Goal: Browse casually

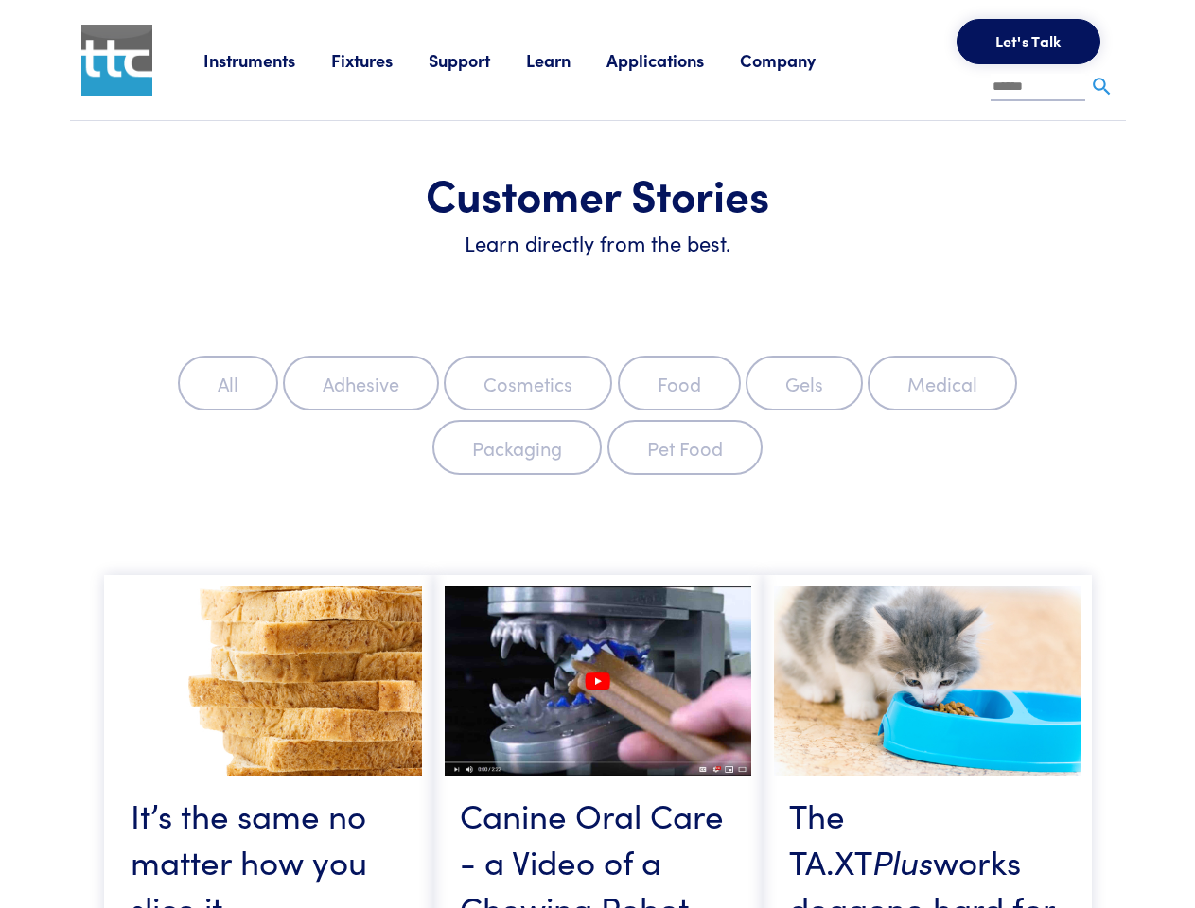
click at [597, 454] on label "Packaging" at bounding box center [516, 447] width 169 height 55
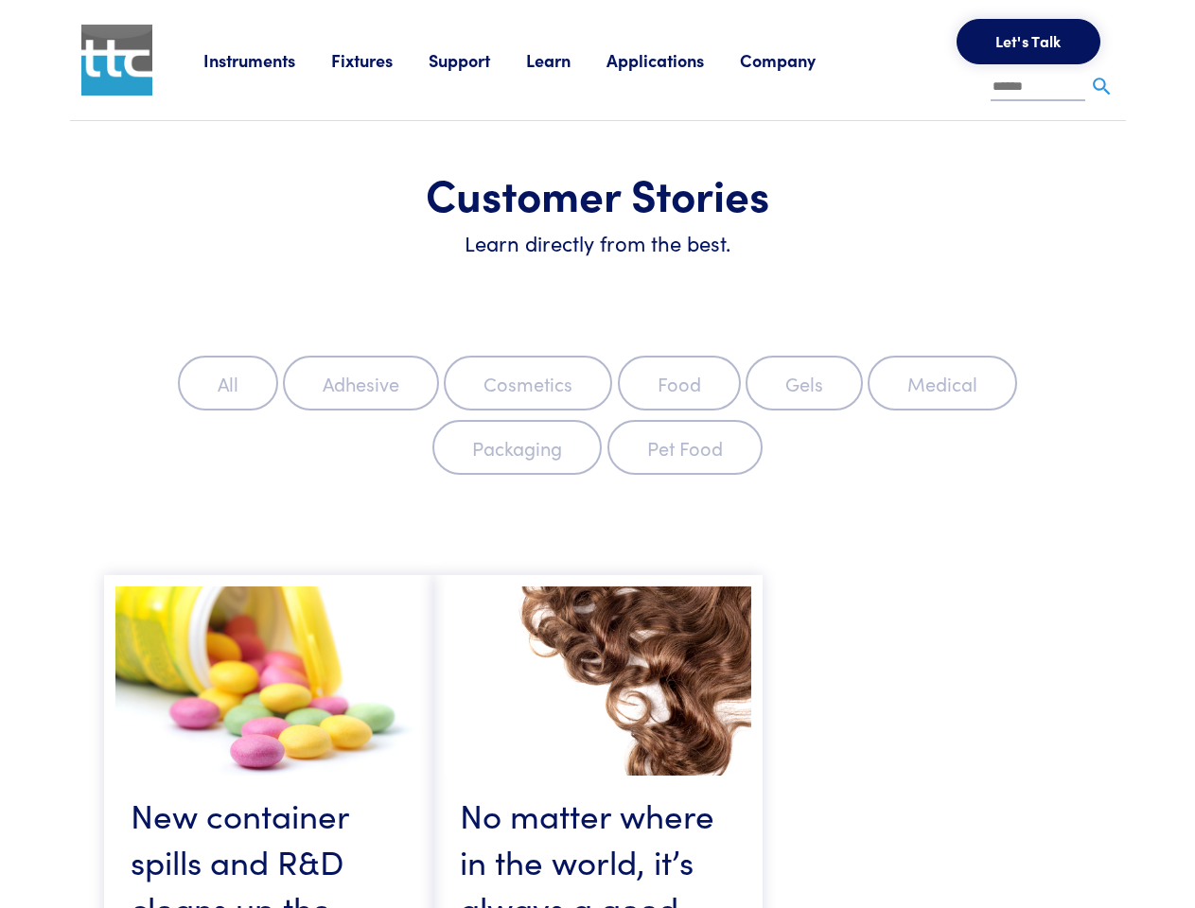
click at [268, 60] on link "Instruments" at bounding box center [267, 60] width 128 height 24
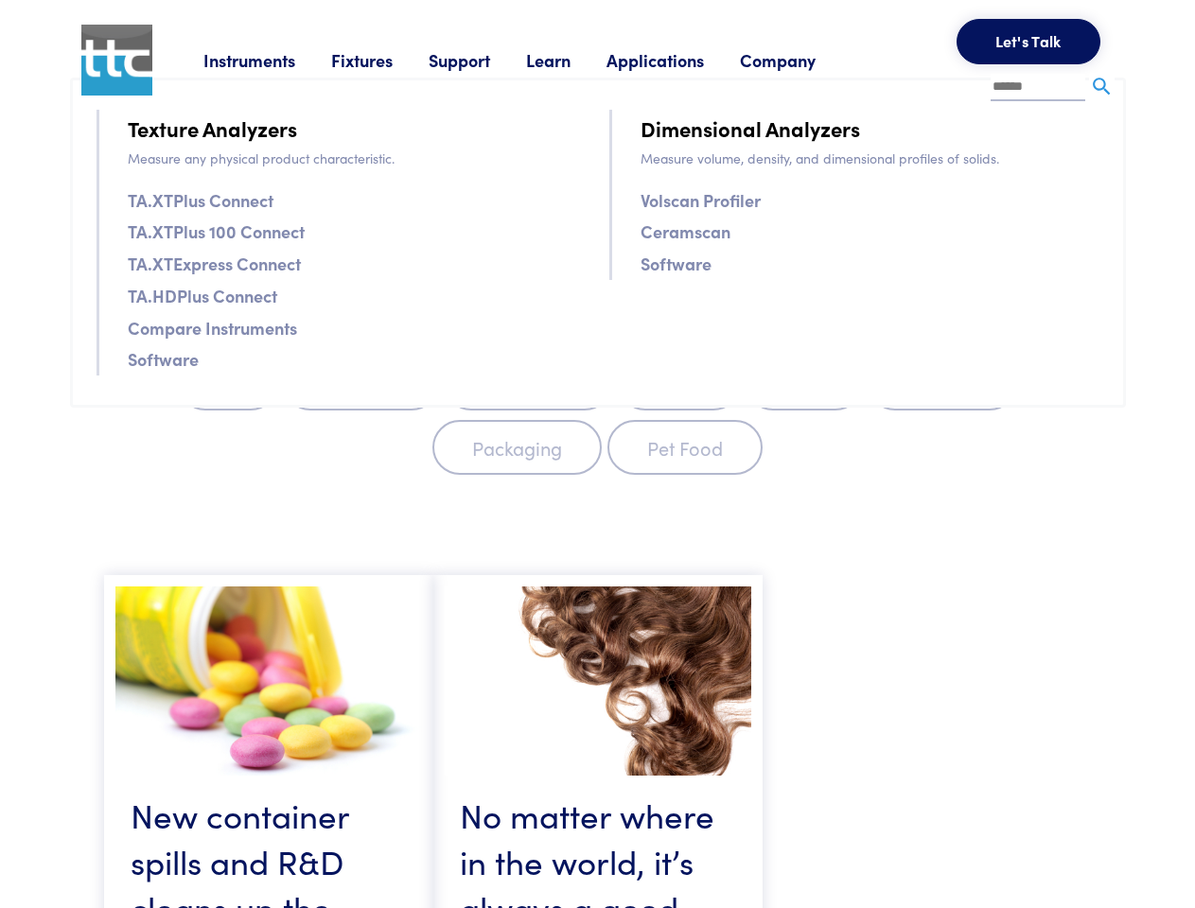
click at [382, 60] on link "Fixtures" at bounding box center [379, 60] width 97 height 24
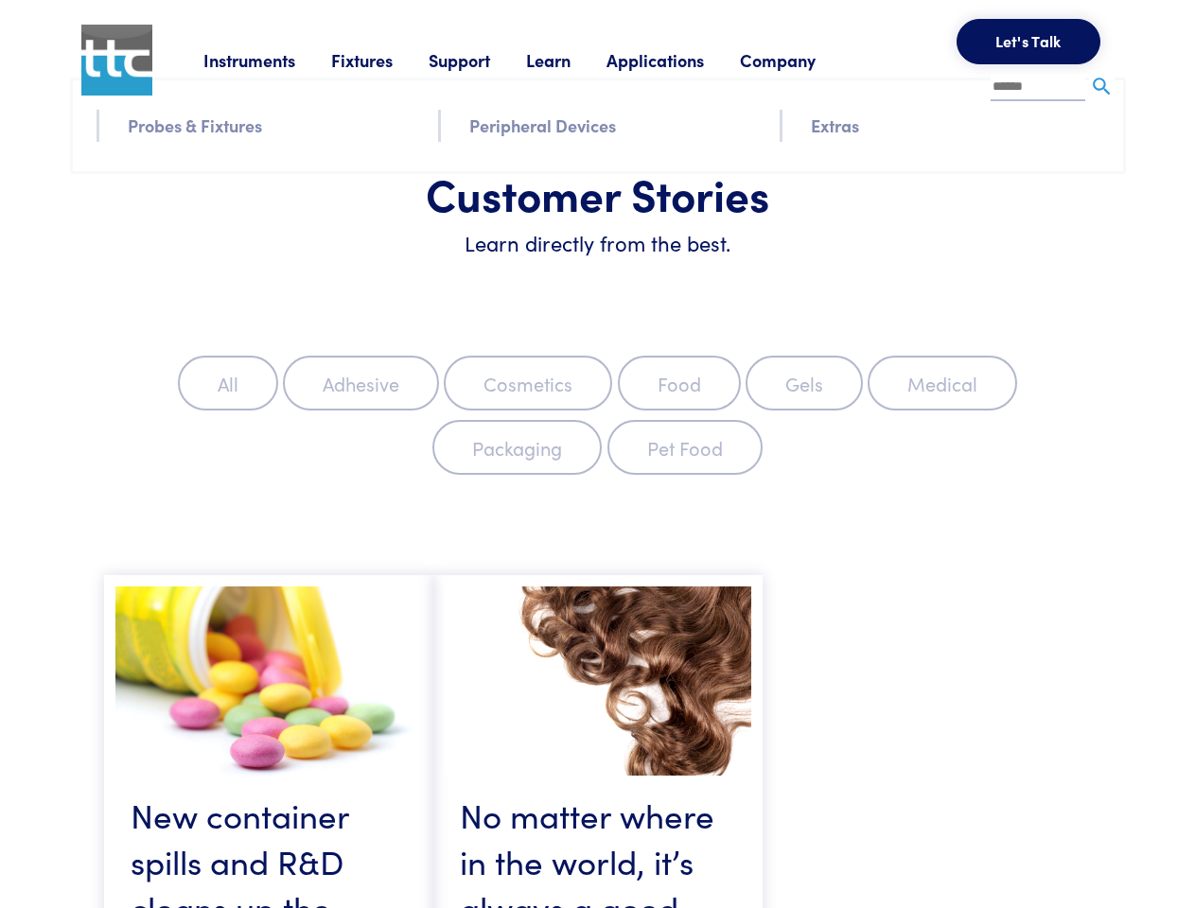
click at [481, 60] on link "Support" at bounding box center [477, 60] width 97 height 24
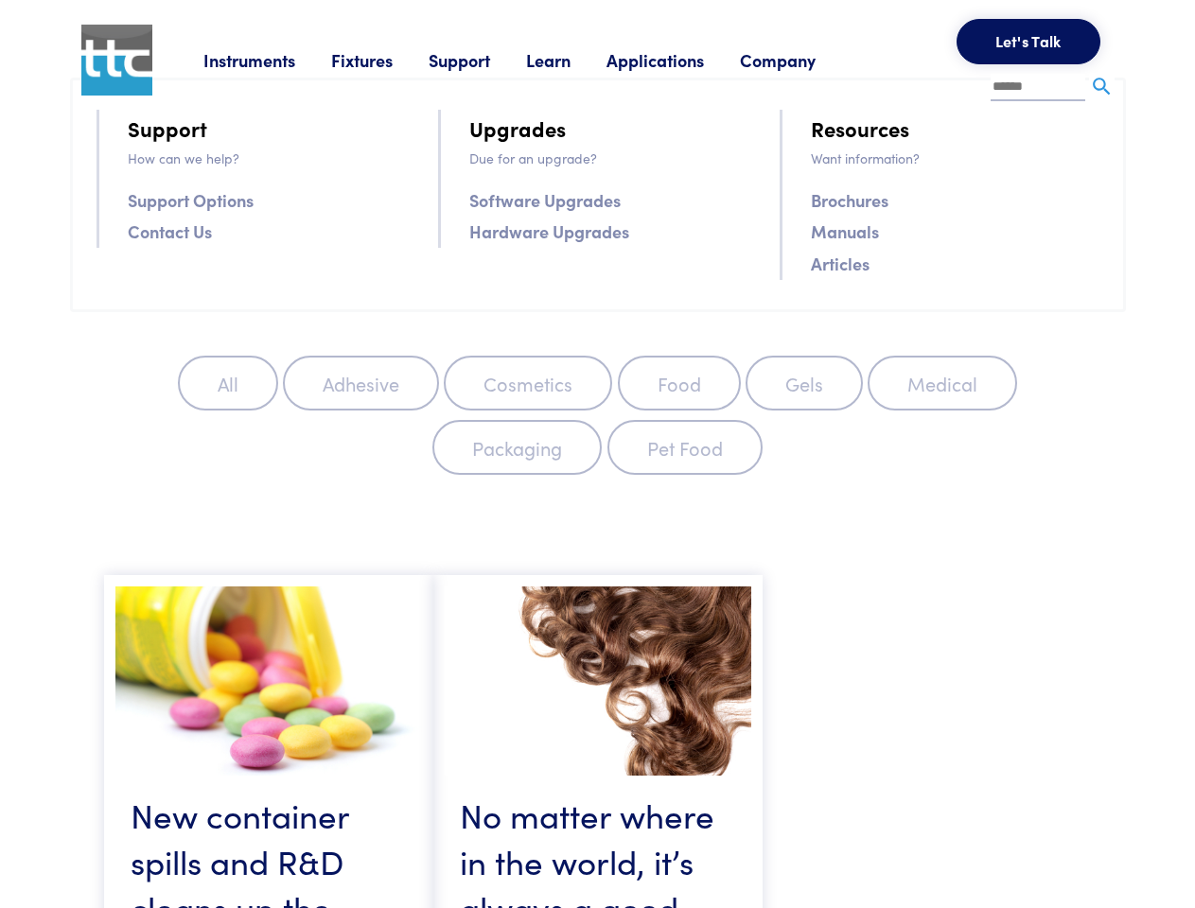
click at [572, 60] on link "Learn" at bounding box center [566, 60] width 80 height 24
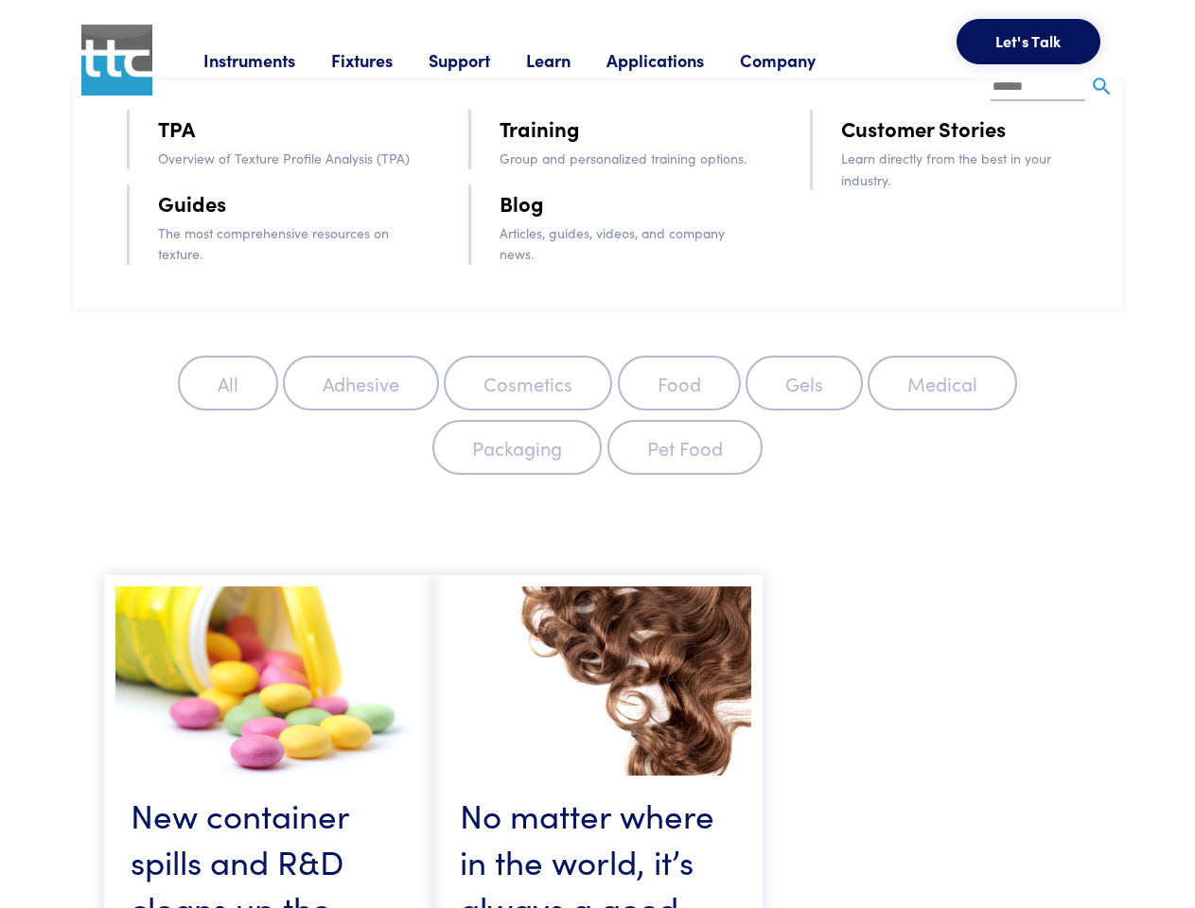
click at [680, 60] on link "Applications" at bounding box center [673, 60] width 133 height 24
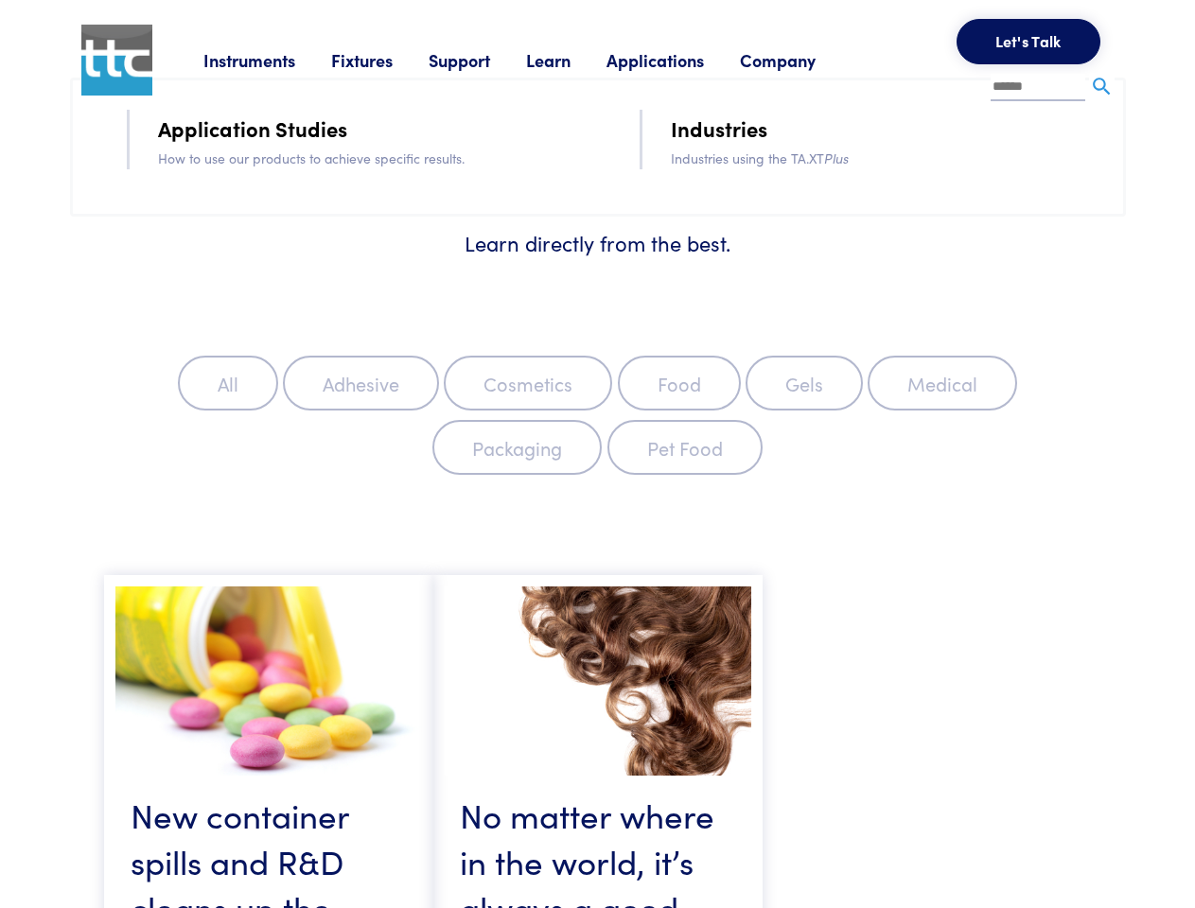
click at [802, 60] on link "Company" at bounding box center [796, 60] width 112 height 24
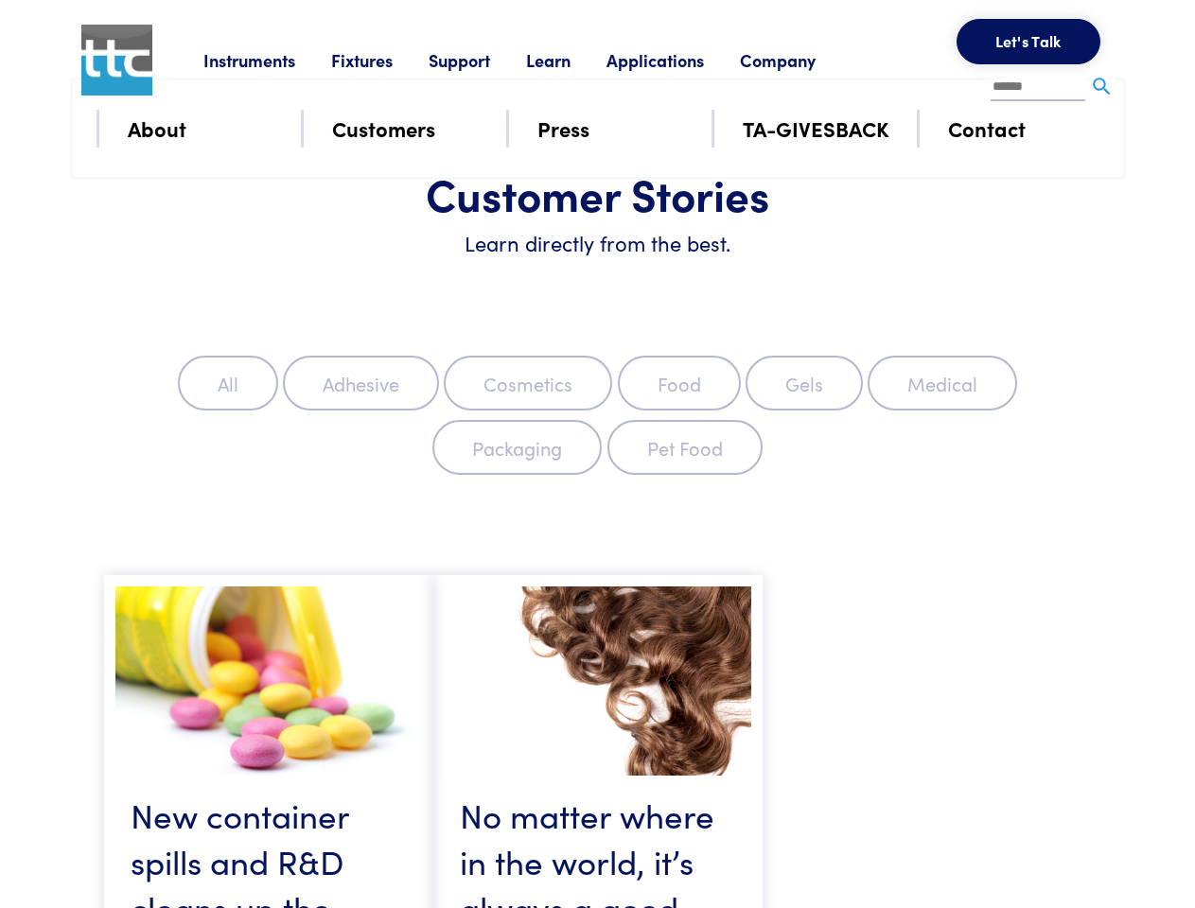
click at [1029, 42] on button "Let's Talk" at bounding box center [1029, 41] width 144 height 45
